Goal: Transaction & Acquisition: Purchase product/service

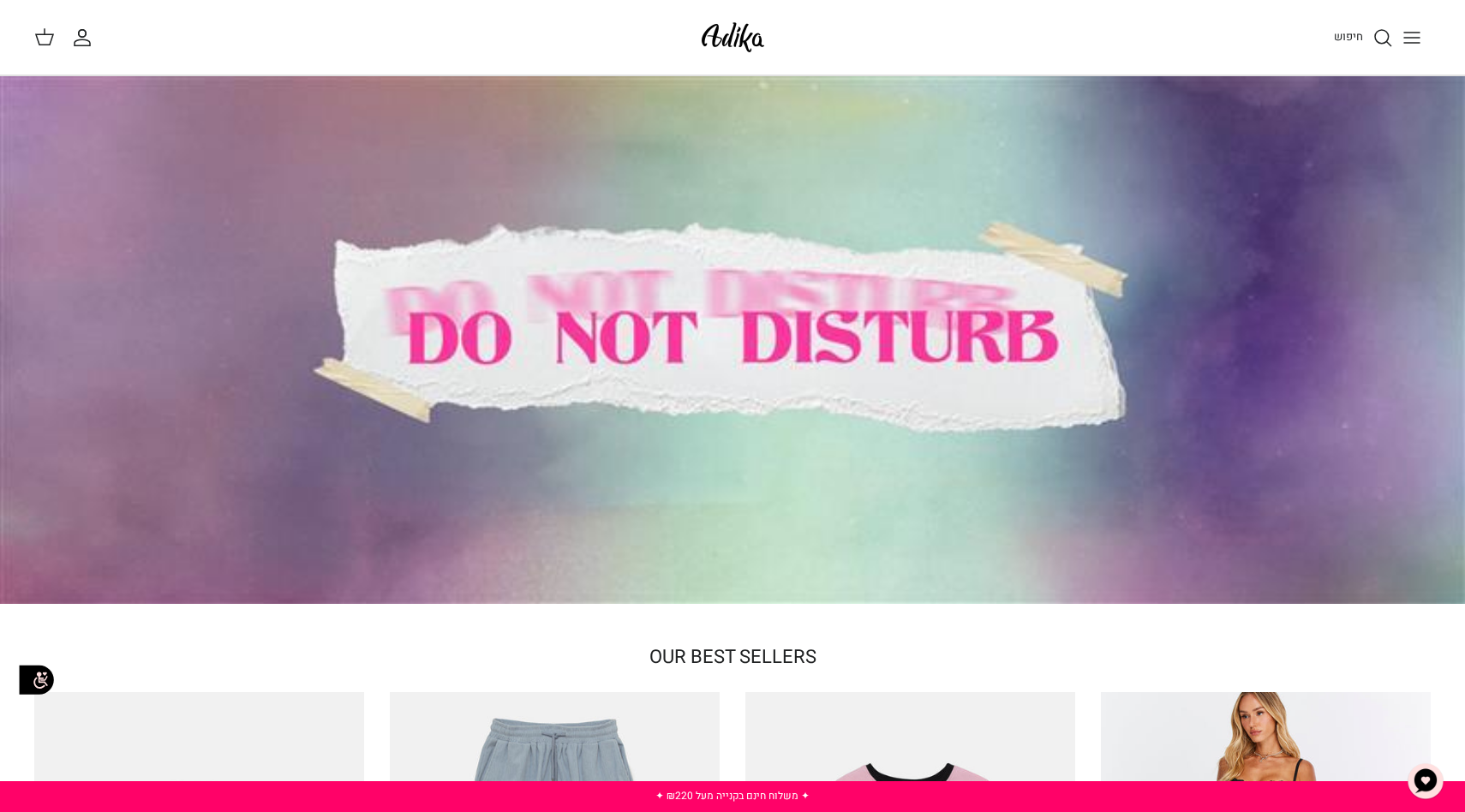
click at [1406, 40] on icon "Toggle menu" at bounding box center [1411, 38] width 21 height 21
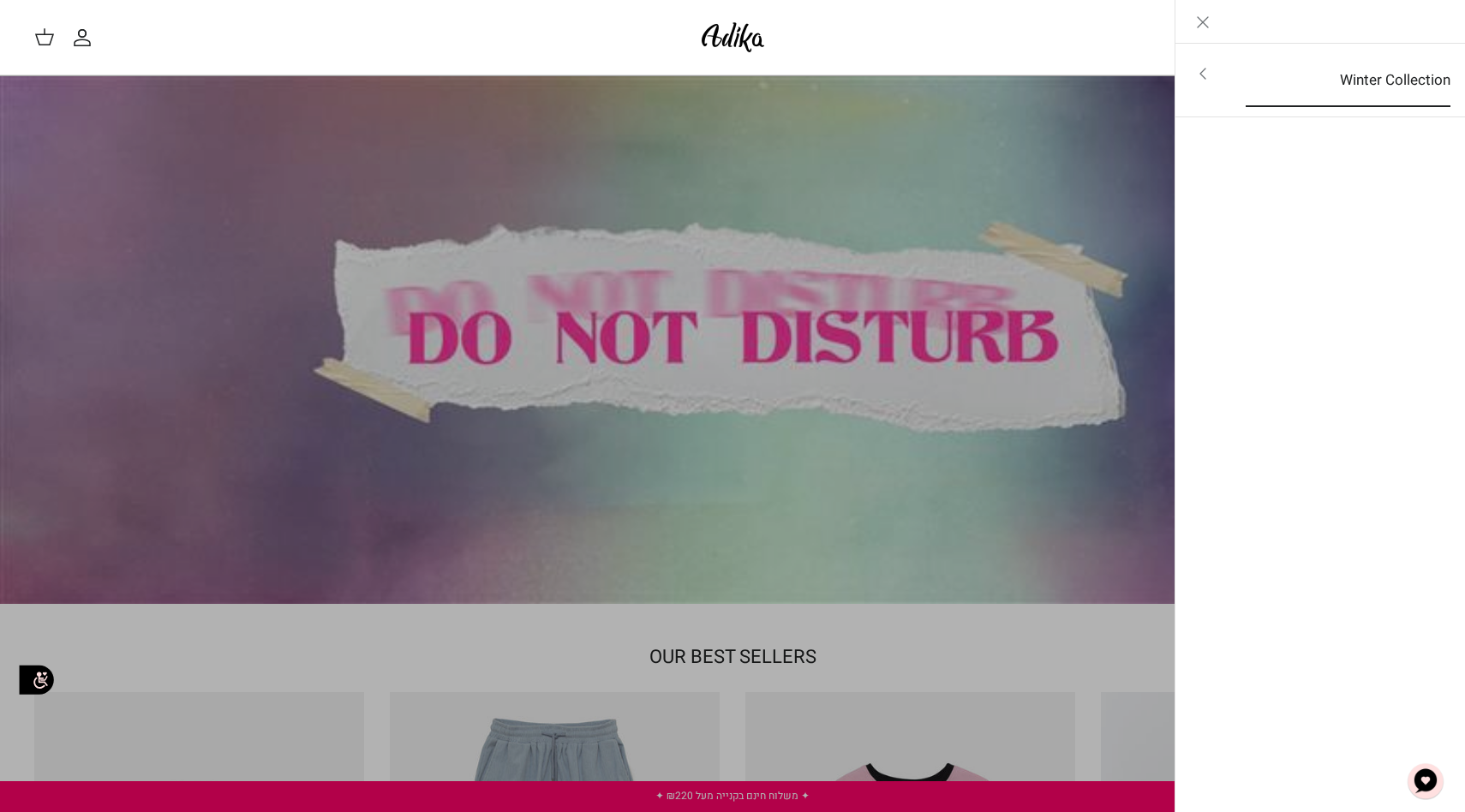
click at [1417, 71] on link "Winter Collection" at bounding box center [1347, 79] width 235 height 53
click at [1368, 74] on link "לכל הפריטים" at bounding box center [1320, 74] width 273 height 43
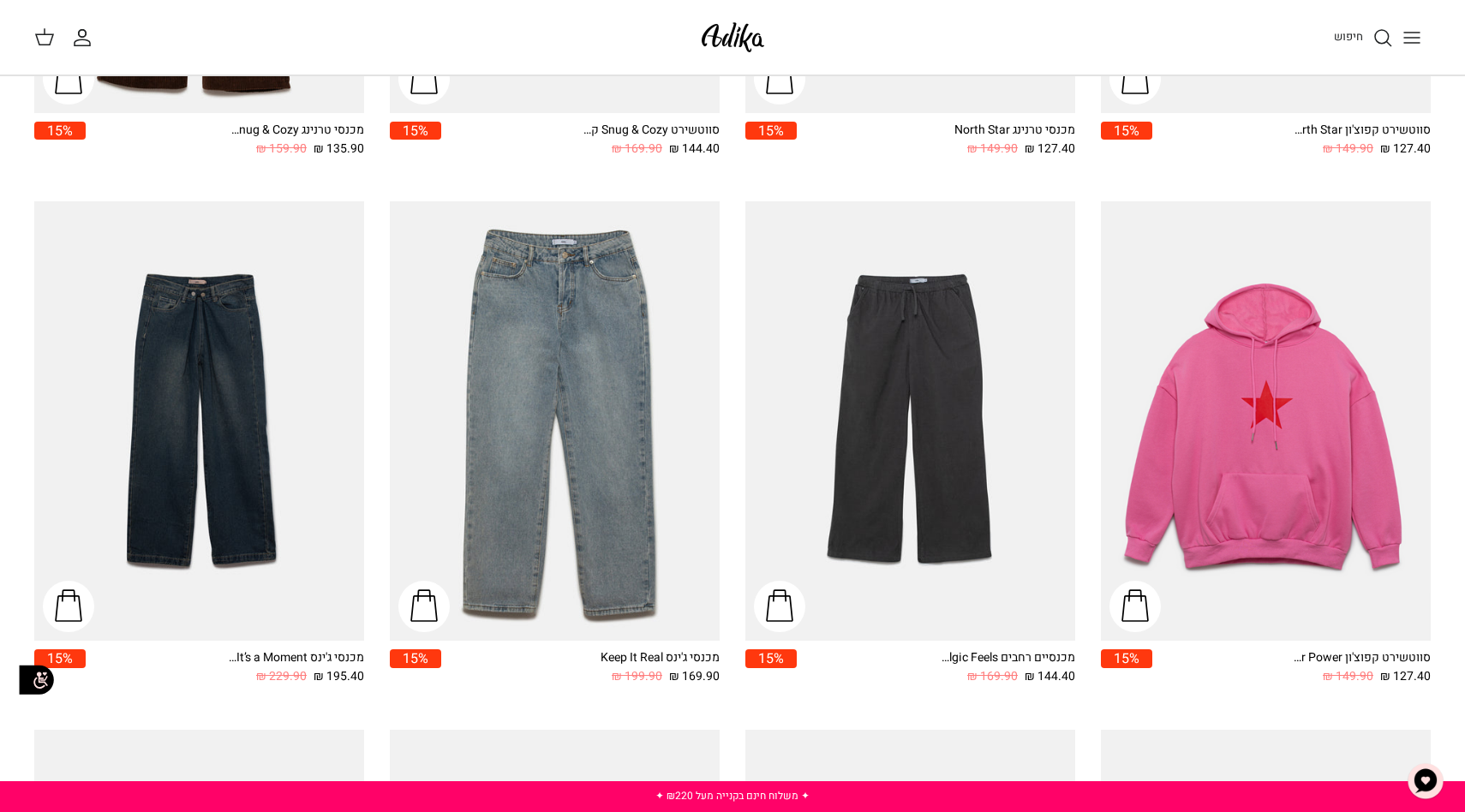
scroll to position [1663, 0]
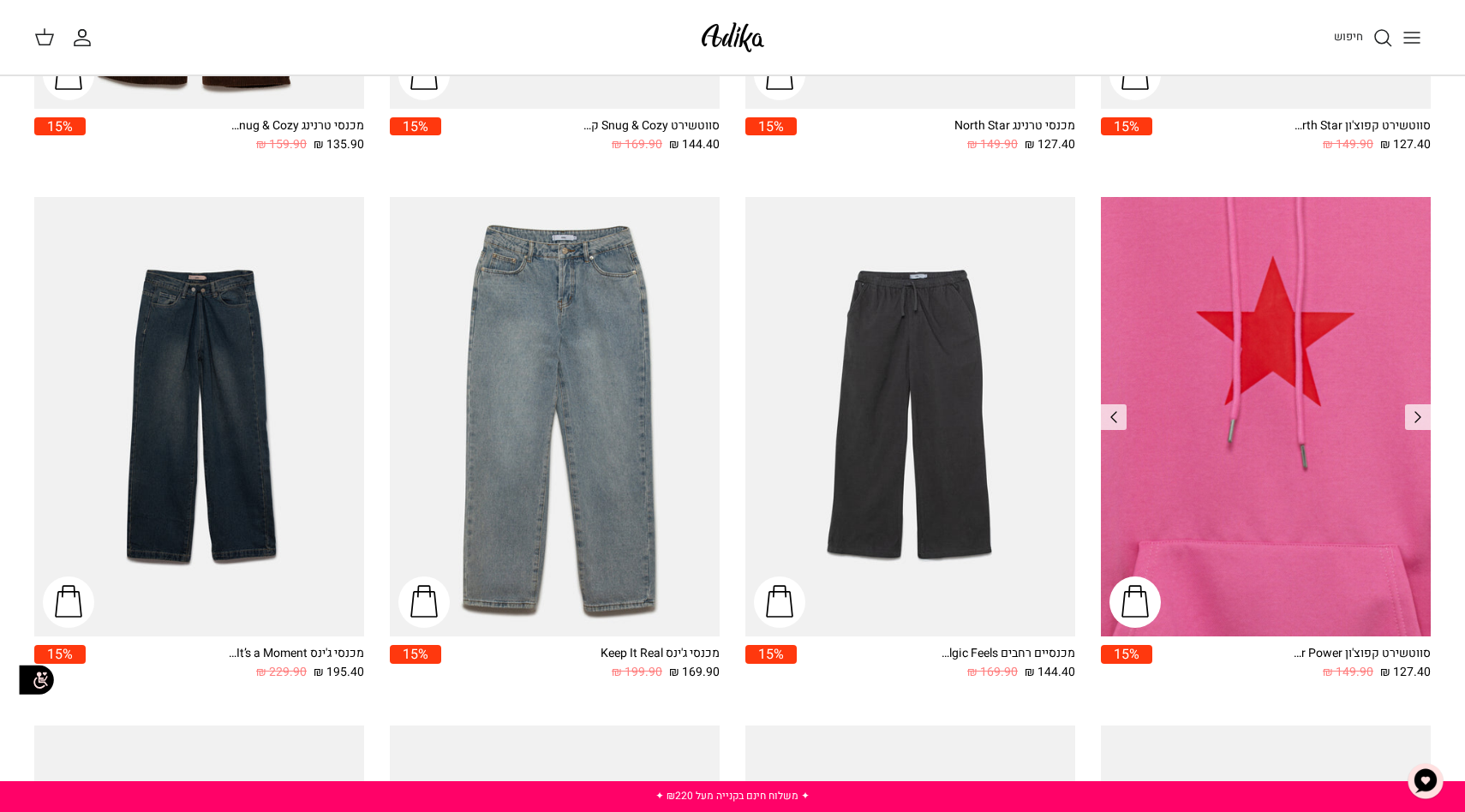
click at [1195, 382] on img "סווטשירט קפוצ'ון Star Power אוברסייז" at bounding box center [1265, 416] width 330 height 439
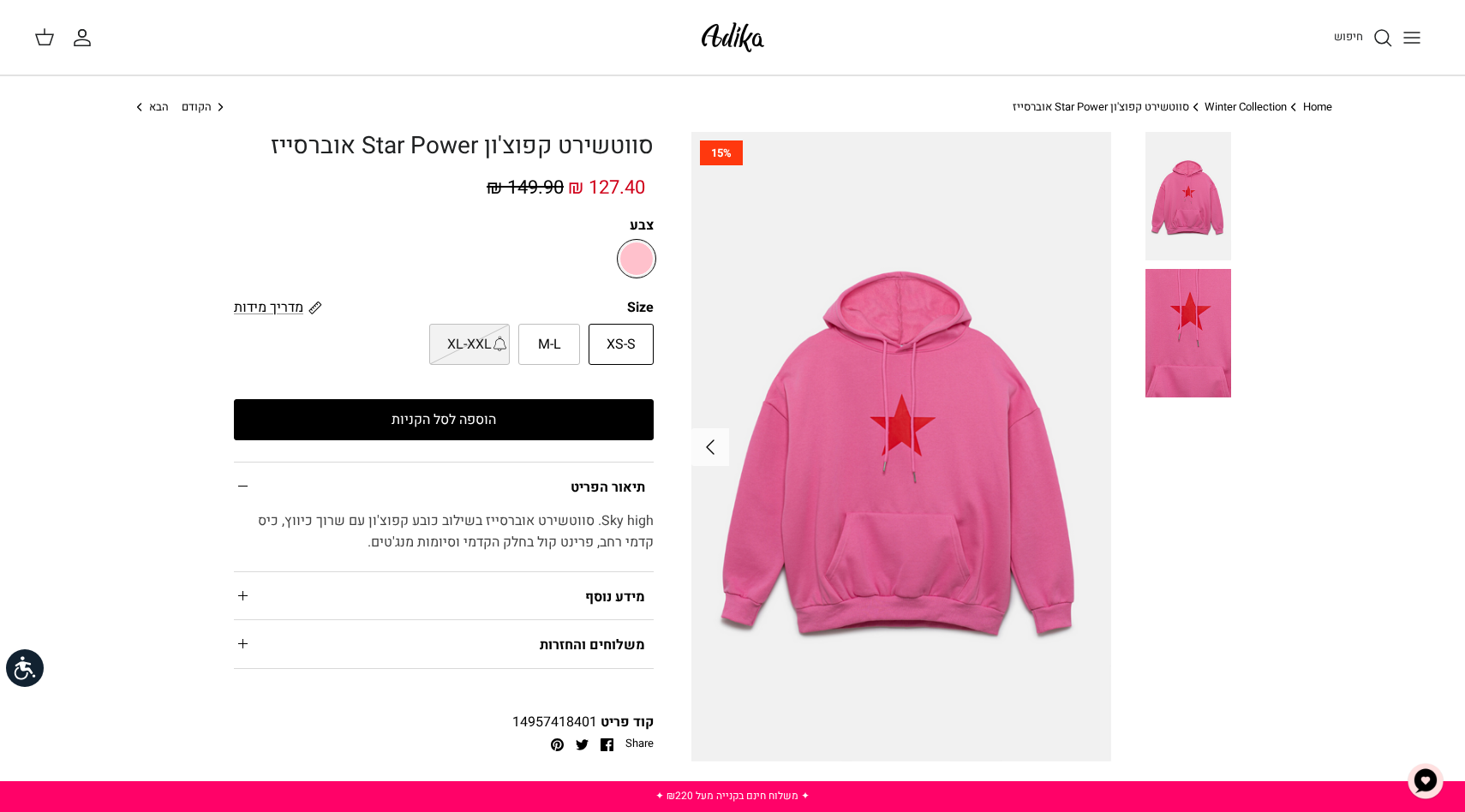
click at [549, 338] on span "M-L" at bounding box center [549, 344] width 23 height 22
click at [649, 329] on input "M-L" at bounding box center [654, 323] width 11 height 11
radio input "true"
click at [563, 433] on button "הוספה לסל הקניות" at bounding box center [443, 419] width 420 height 41
click at [150, 104] on span "הבא" at bounding box center [159, 106] width 20 height 16
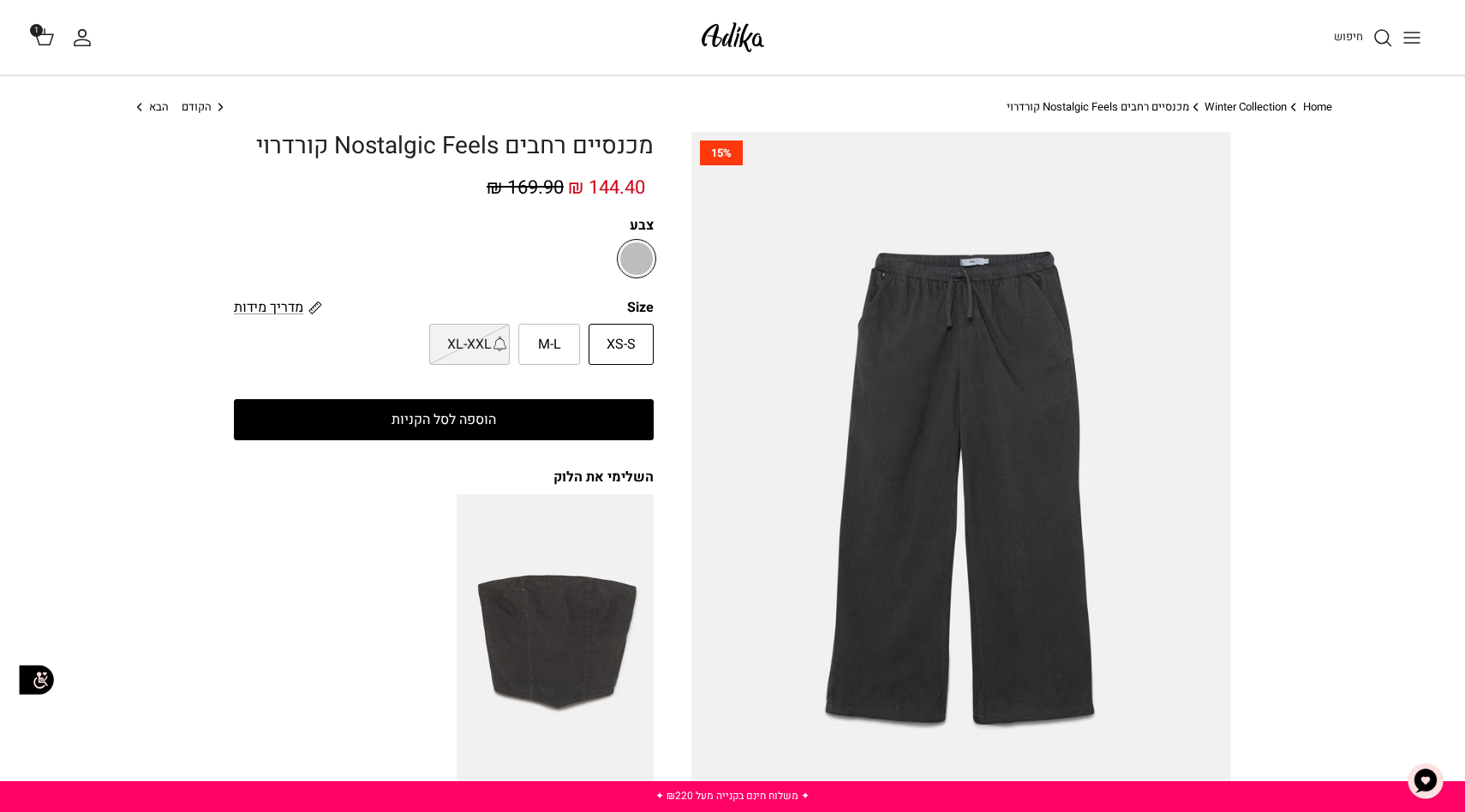
click at [737, 39] on img at bounding box center [732, 37] width 73 height 41
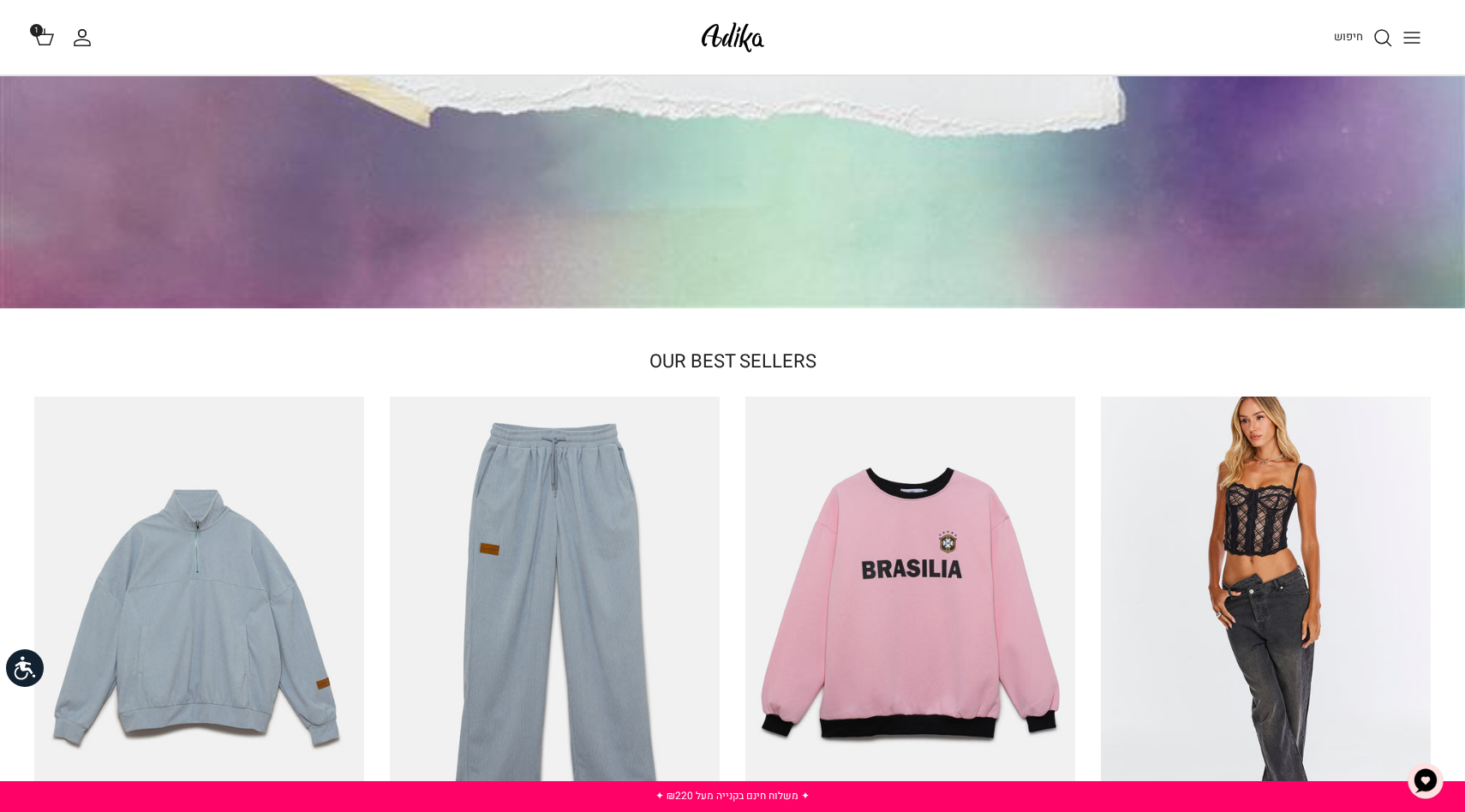
scroll to position [305, 0]
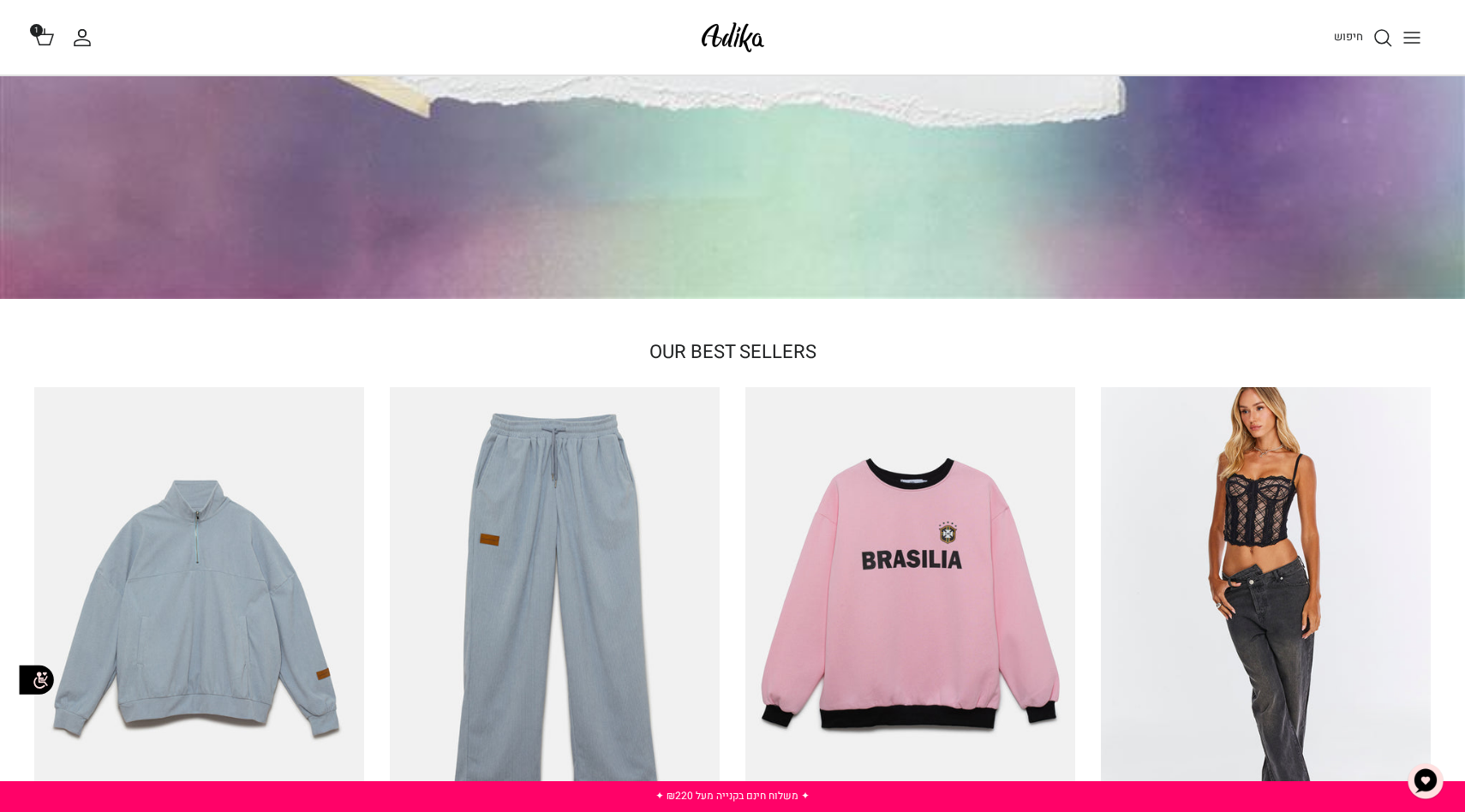
click at [1398, 35] on button "Toggle menu" at bounding box center [1411, 38] width 38 height 38
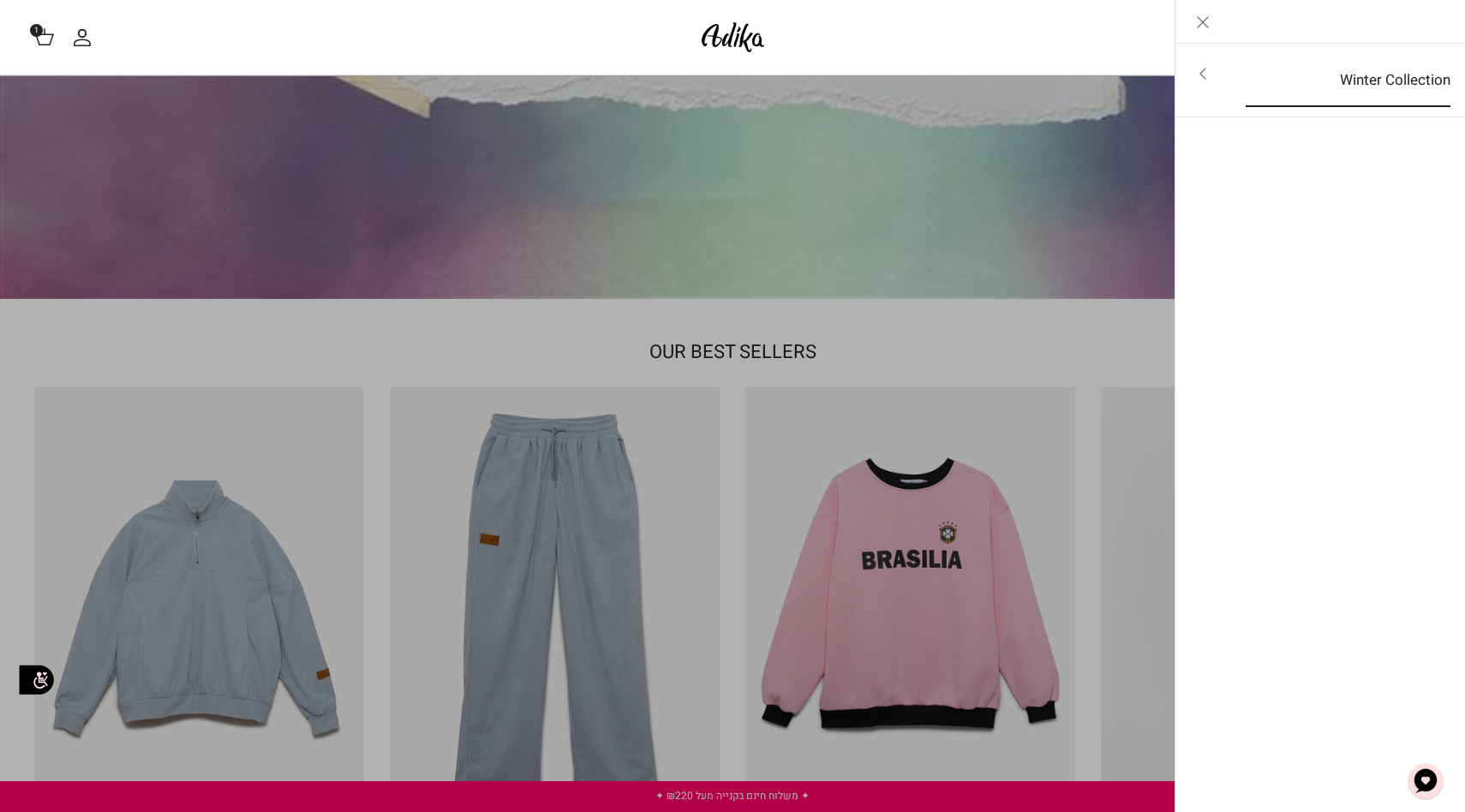
click at [1408, 79] on link "Winter Collection" at bounding box center [1347, 79] width 235 height 53
click at [1409, 79] on link "לכל הפריטים" at bounding box center [1320, 74] width 273 height 43
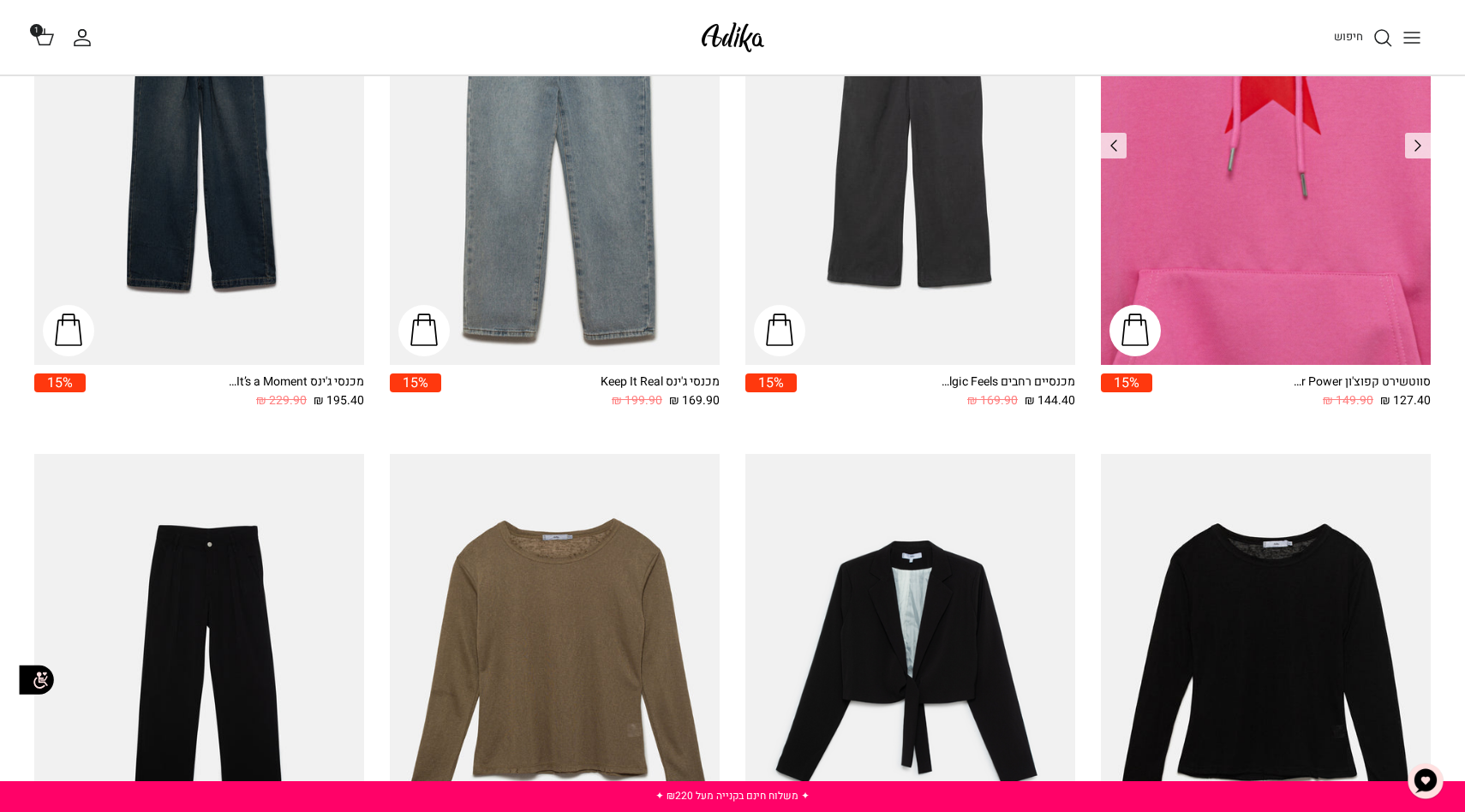
scroll to position [1931, 0]
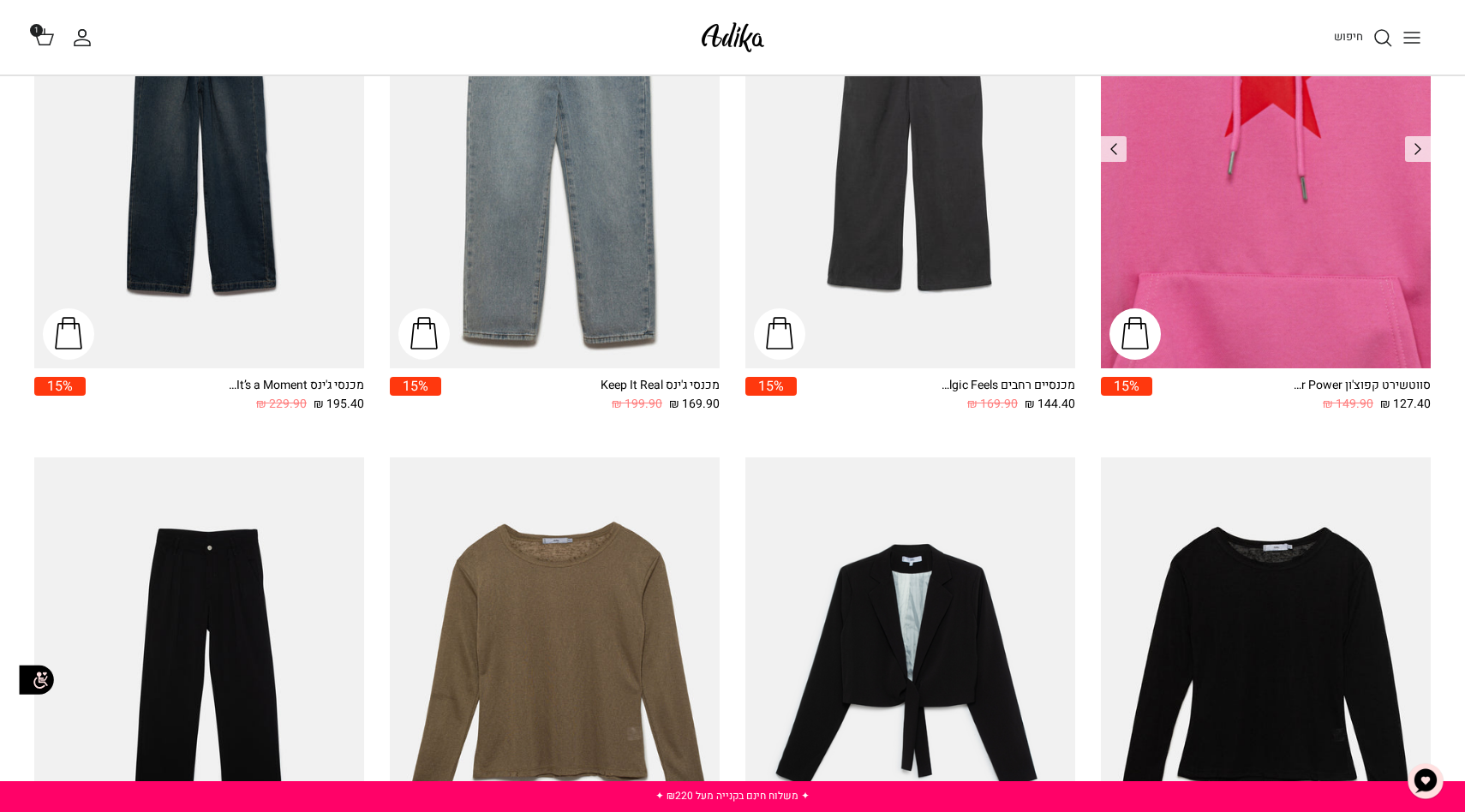
click at [1318, 300] on img "סווטשירט קפוצ'ון Star Power אוברסייז" at bounding box center [1265, 148] width 330 height 439
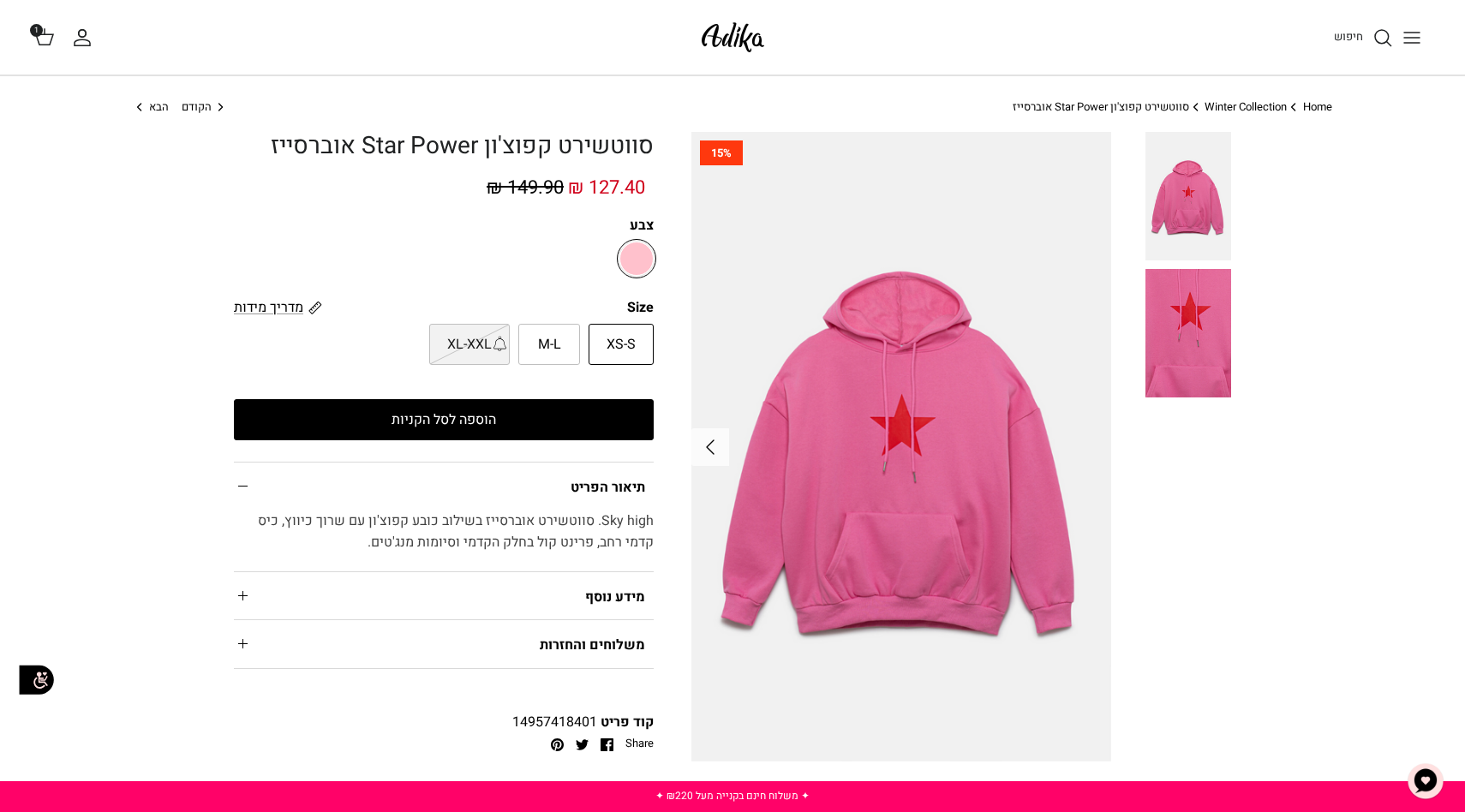
click at [245, 597] on summary "מידע נוסף" at bounding box center [443, 595] width 420 height 47
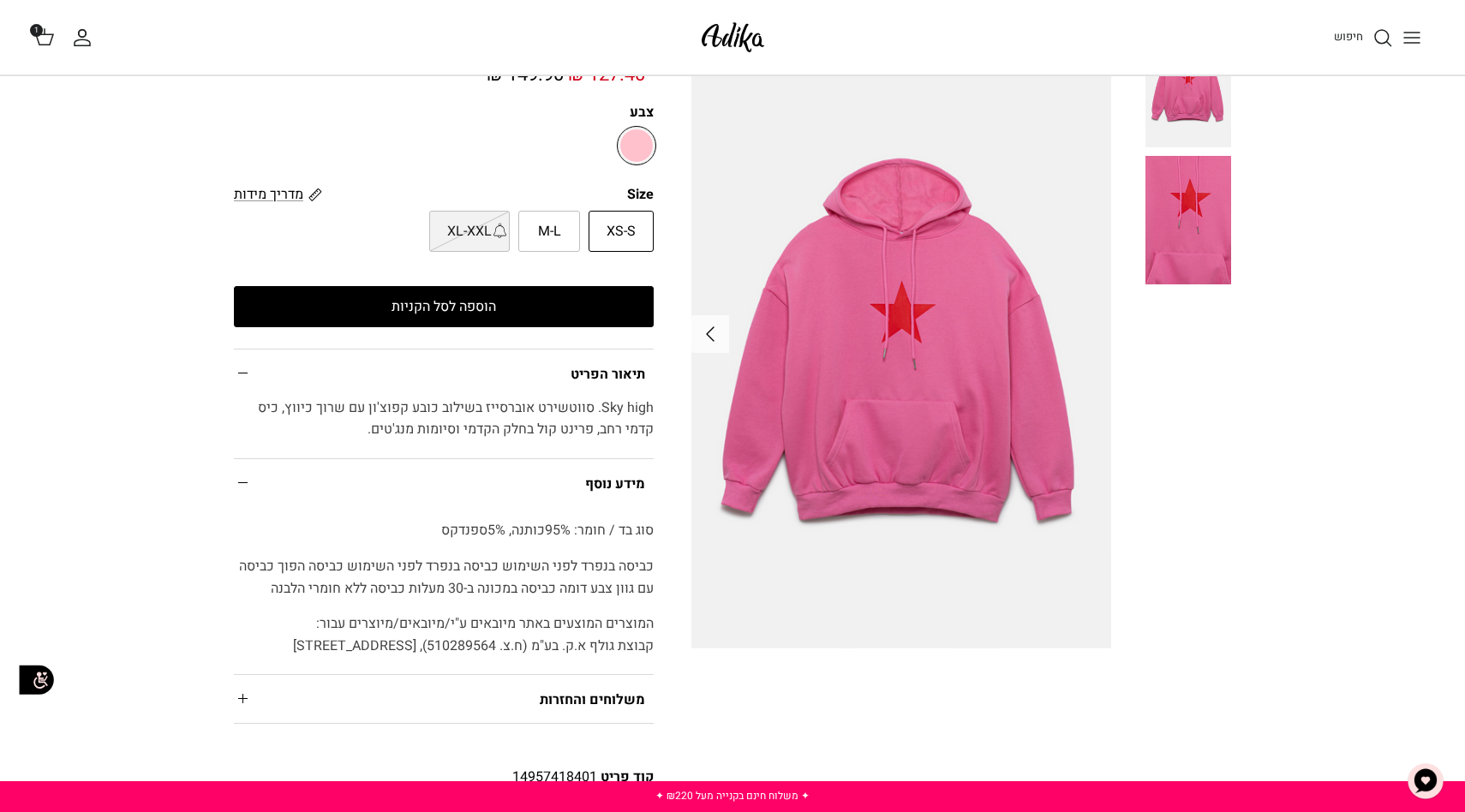
scroll to position [114, 0]
click at [243, 700] on summary "משלוחים והחזרות" at bounding box center [443, 697] width 420 height 47
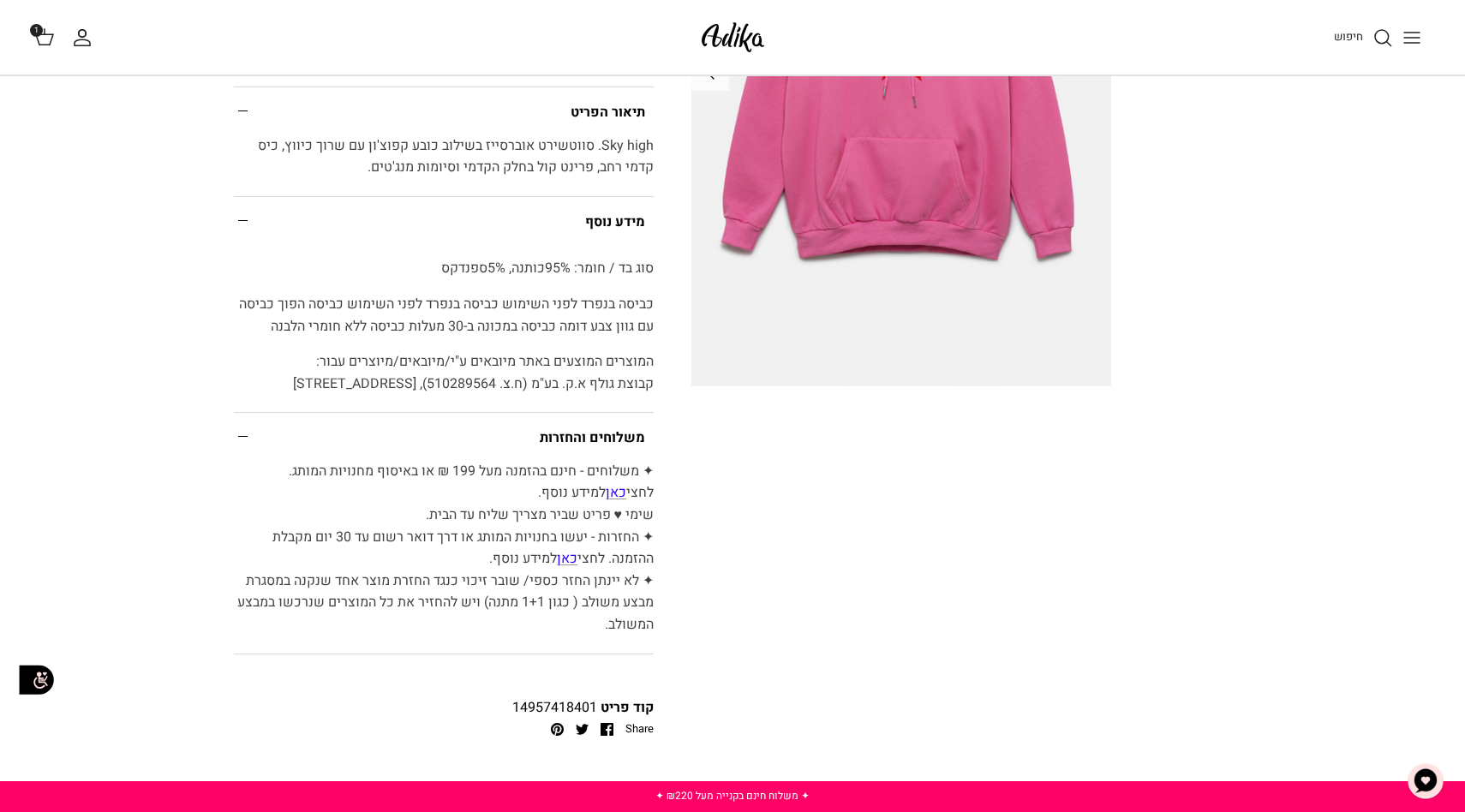
scroll to position [377, 0]
click at [606, 479] on span "כאן" at bounding box center [616, 489] width 21 height 21
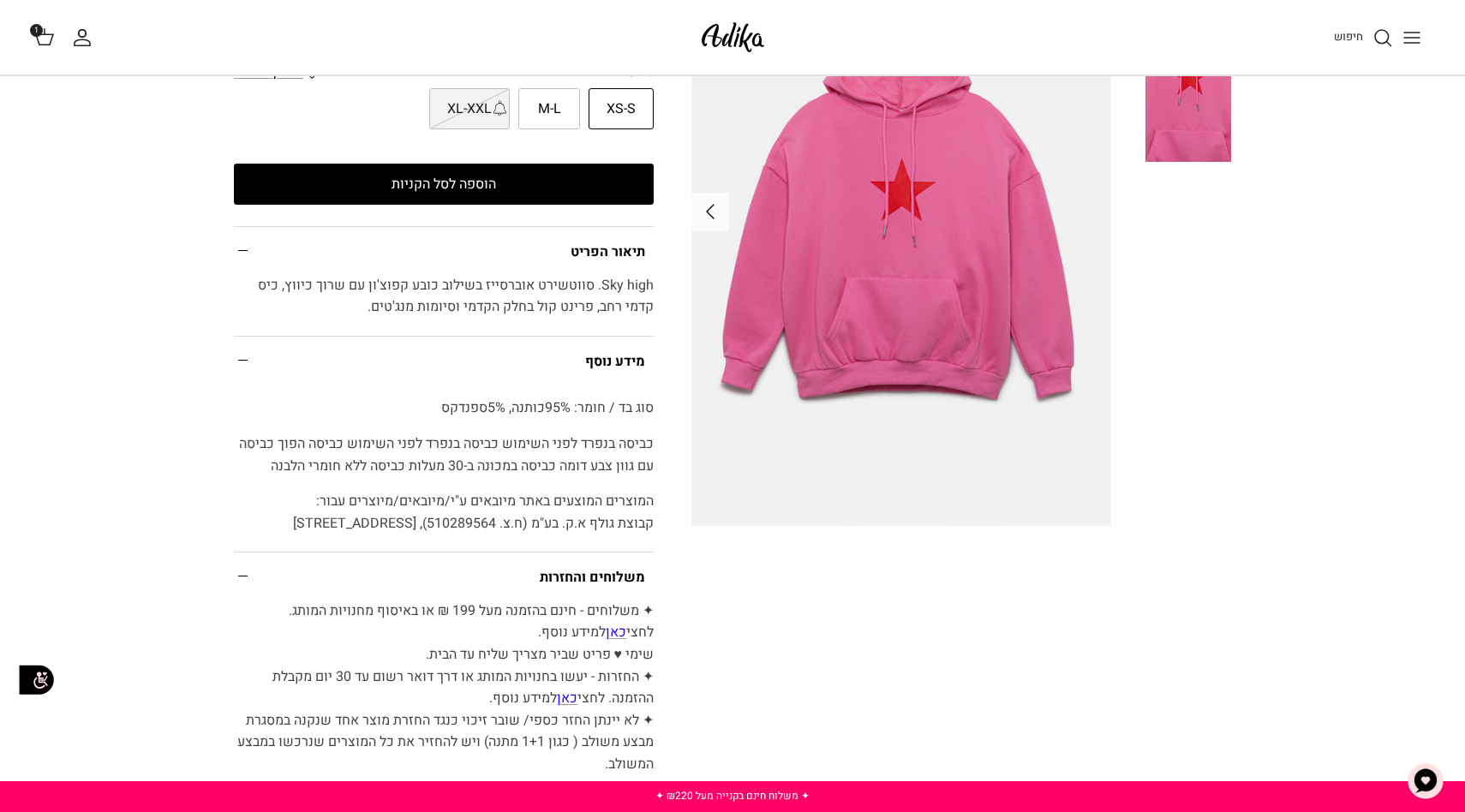
scroll to position [0, 0]
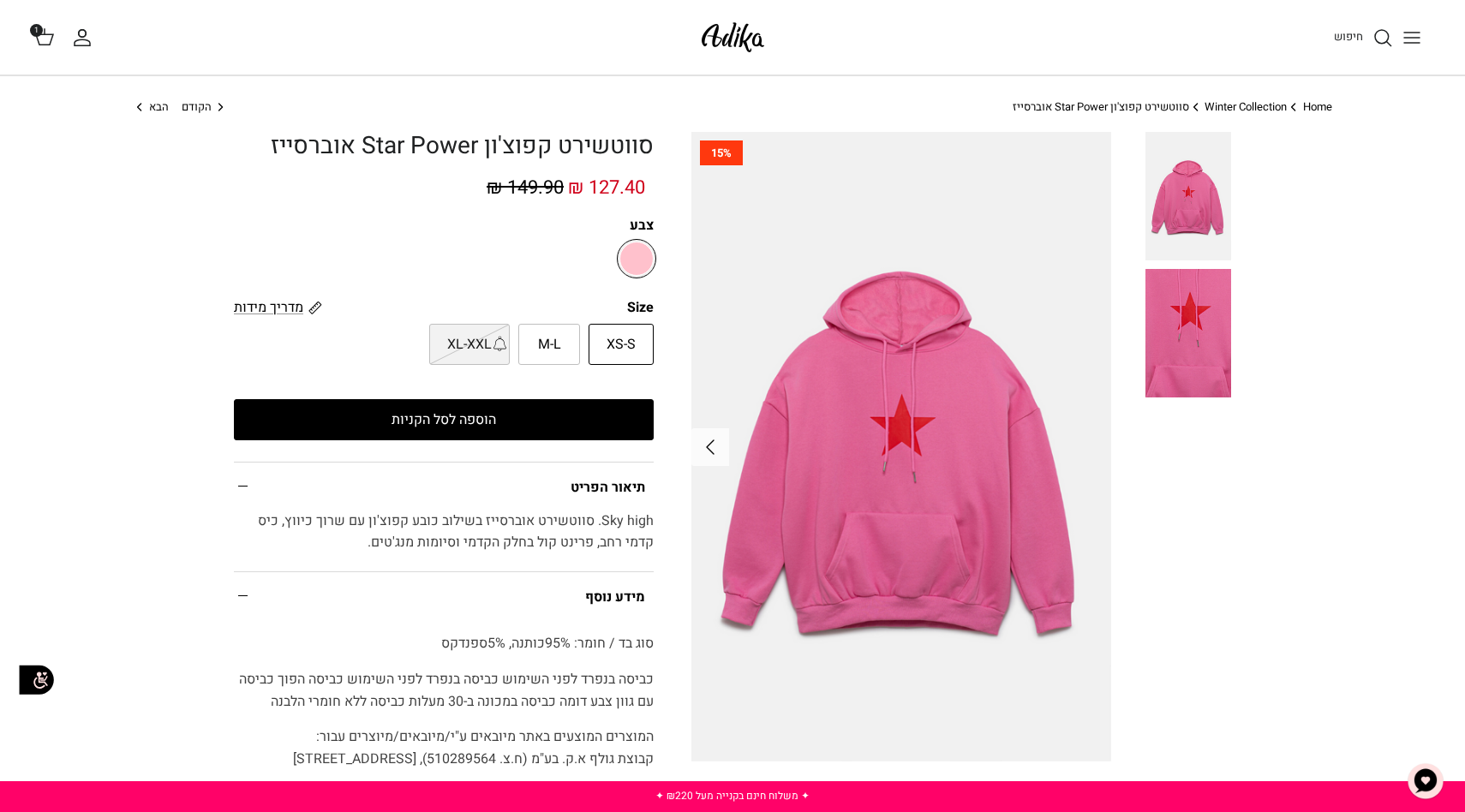
click at [551, 344] on span "M-L" at bounding box center [549, 344] width 23 height 22
click at [649, 329] on input "M-L" at bounding box center [654, 323] width 11 height 11
radio input "true"
click at [47, 42] on icon at bounding box center [44, 37] width 21 height 21
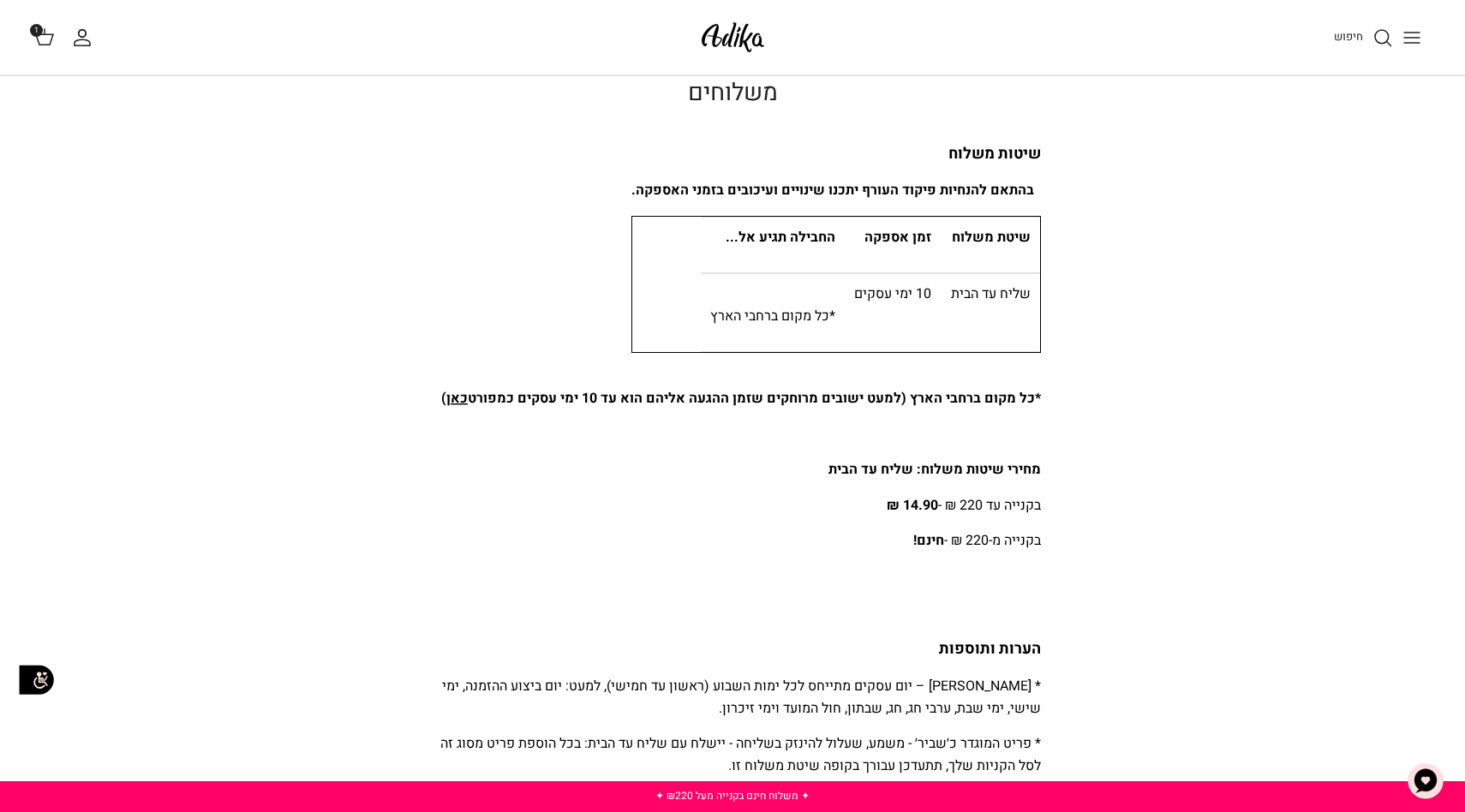
scroll to position [50, 0]
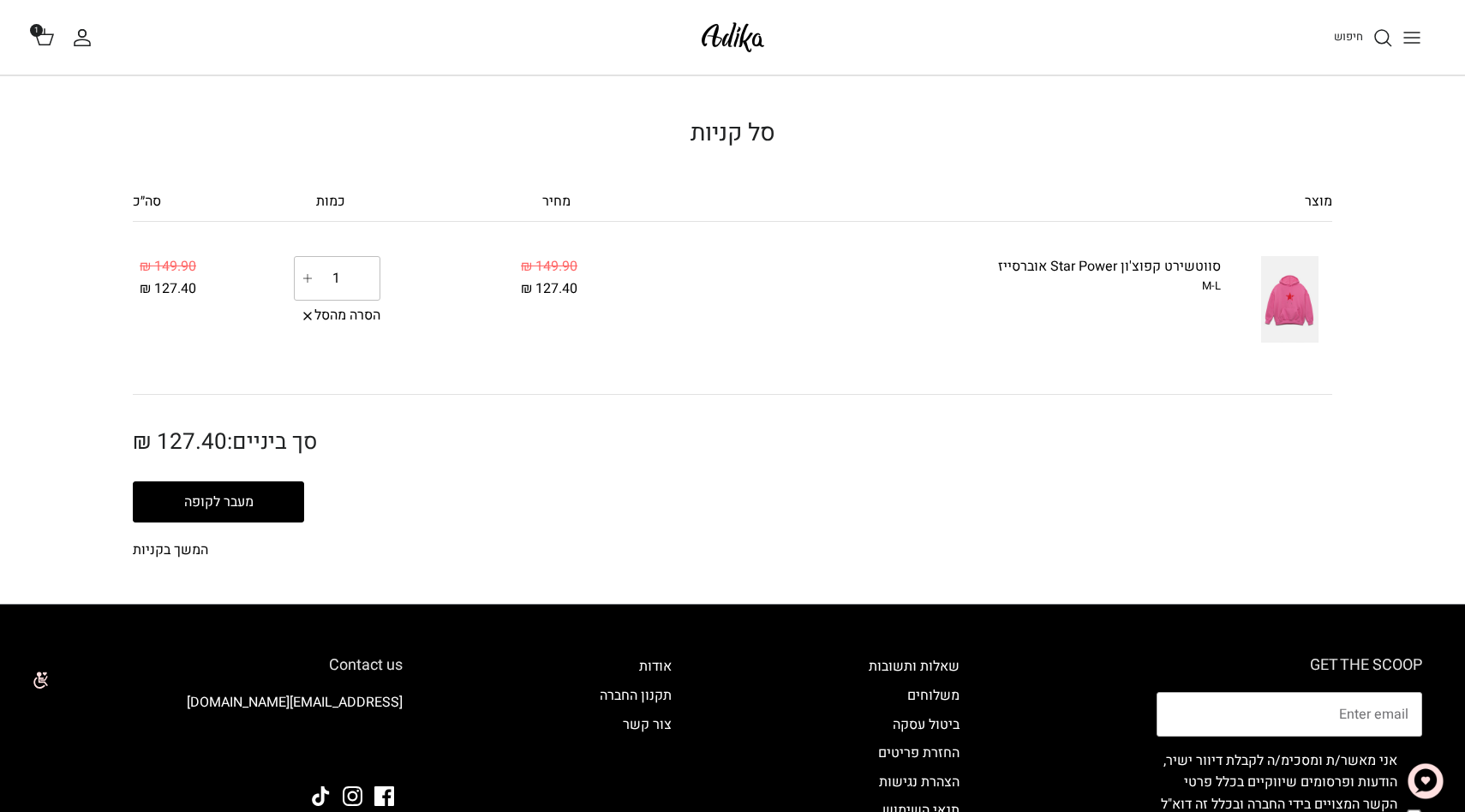
click at [248, 509] on button "מעבר לקופה" at bounding box center [219, 501] width 171 height 41
